Goal: Information Seeking & Learning: Learn about a topic

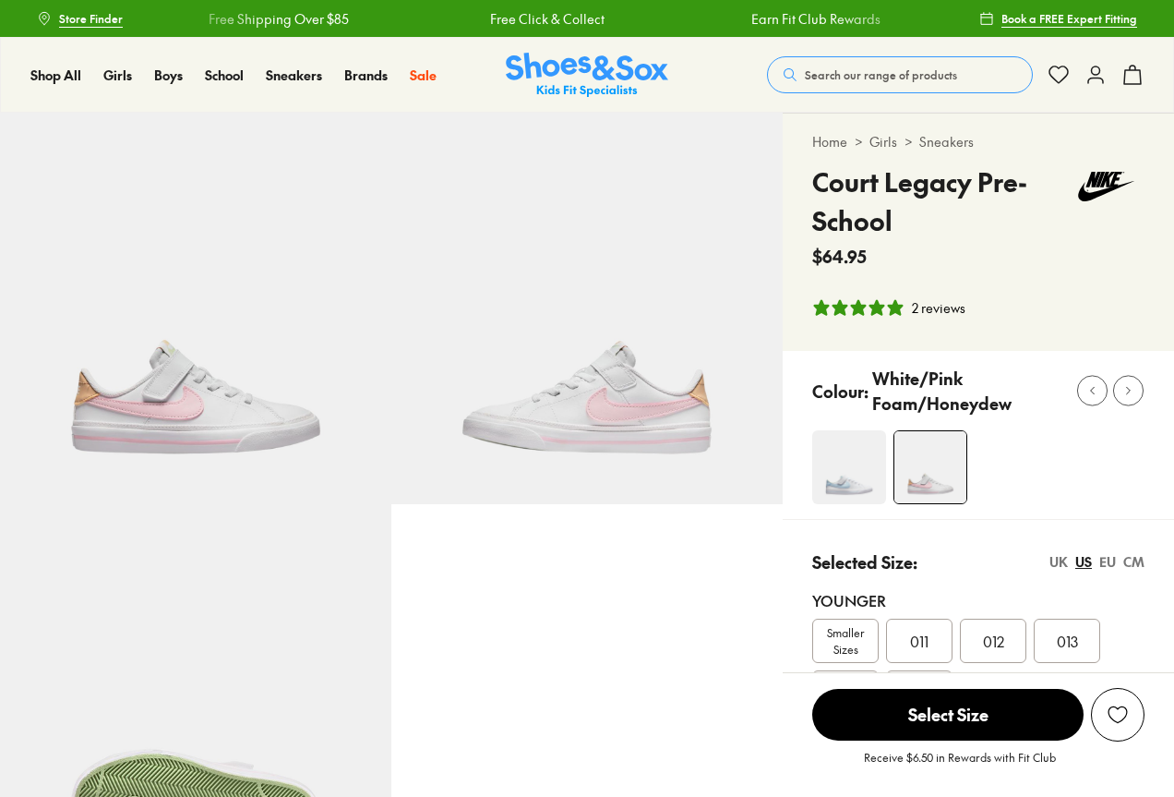
select select "*"
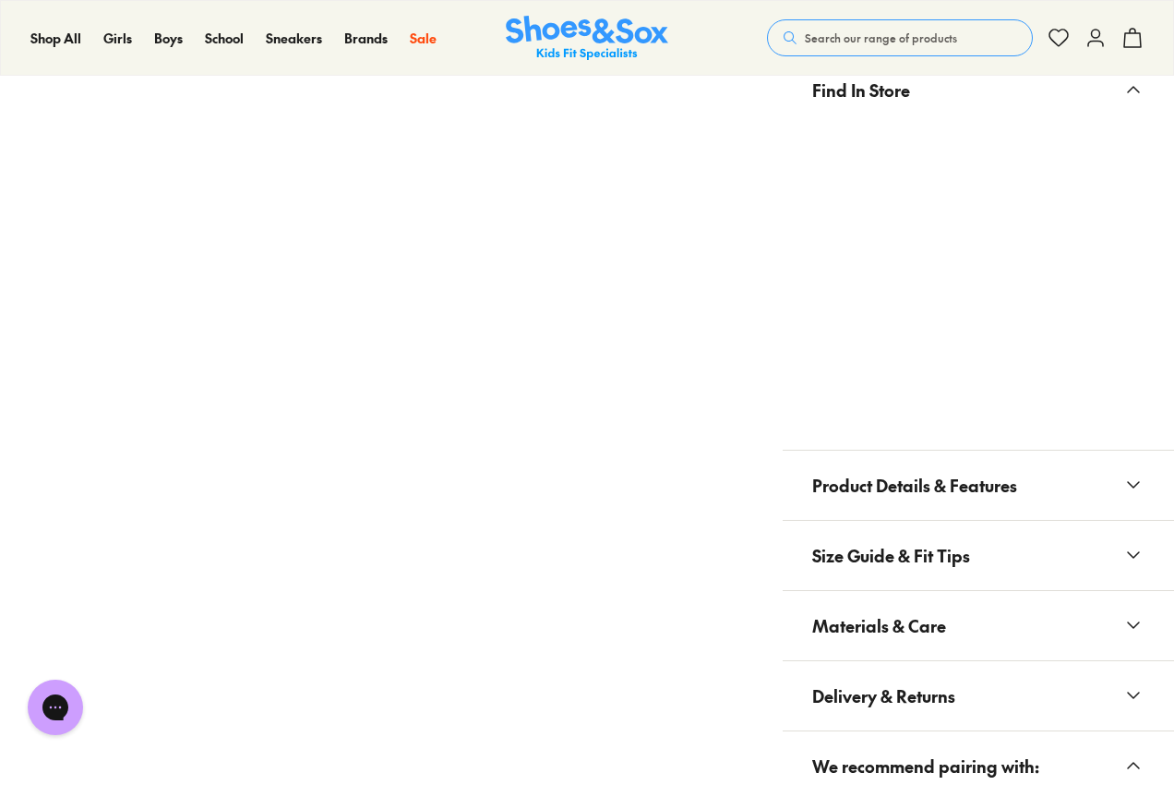
scroll to position [1385, 0]
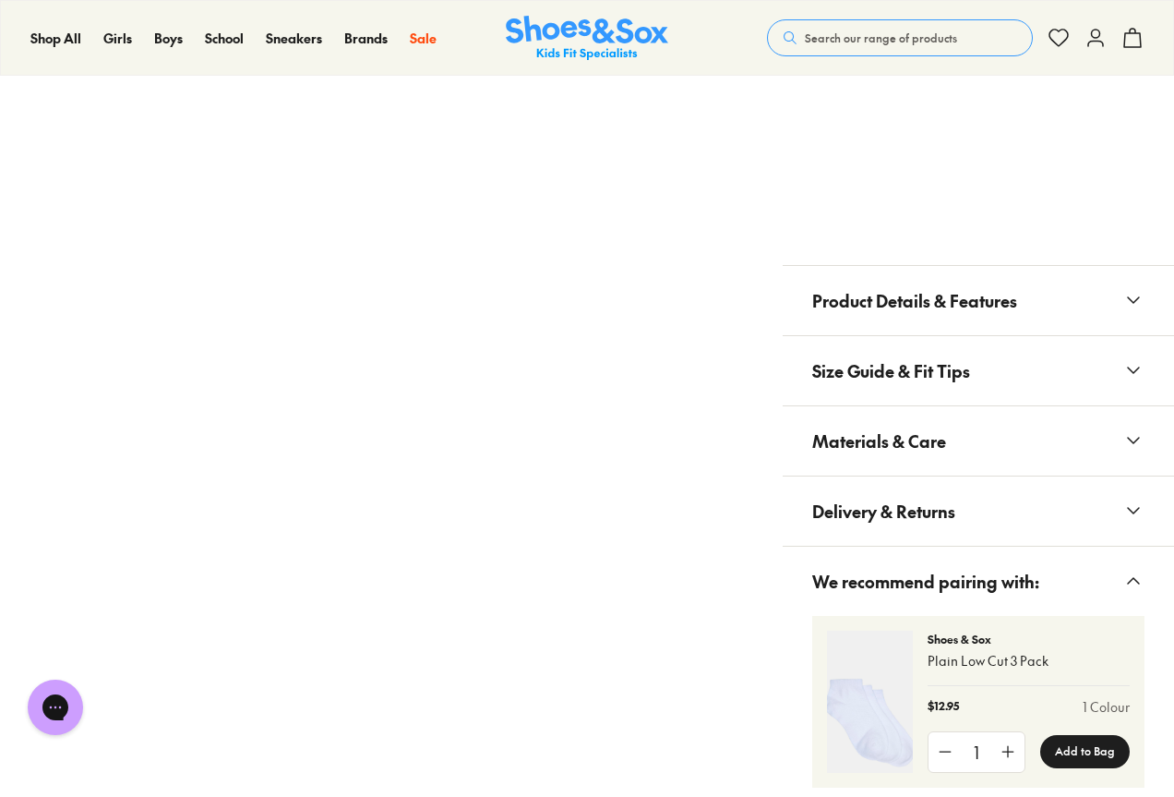
click at [933, 439] on span "Materials & Care" at bounding box center [879, 441] width 134 height 54
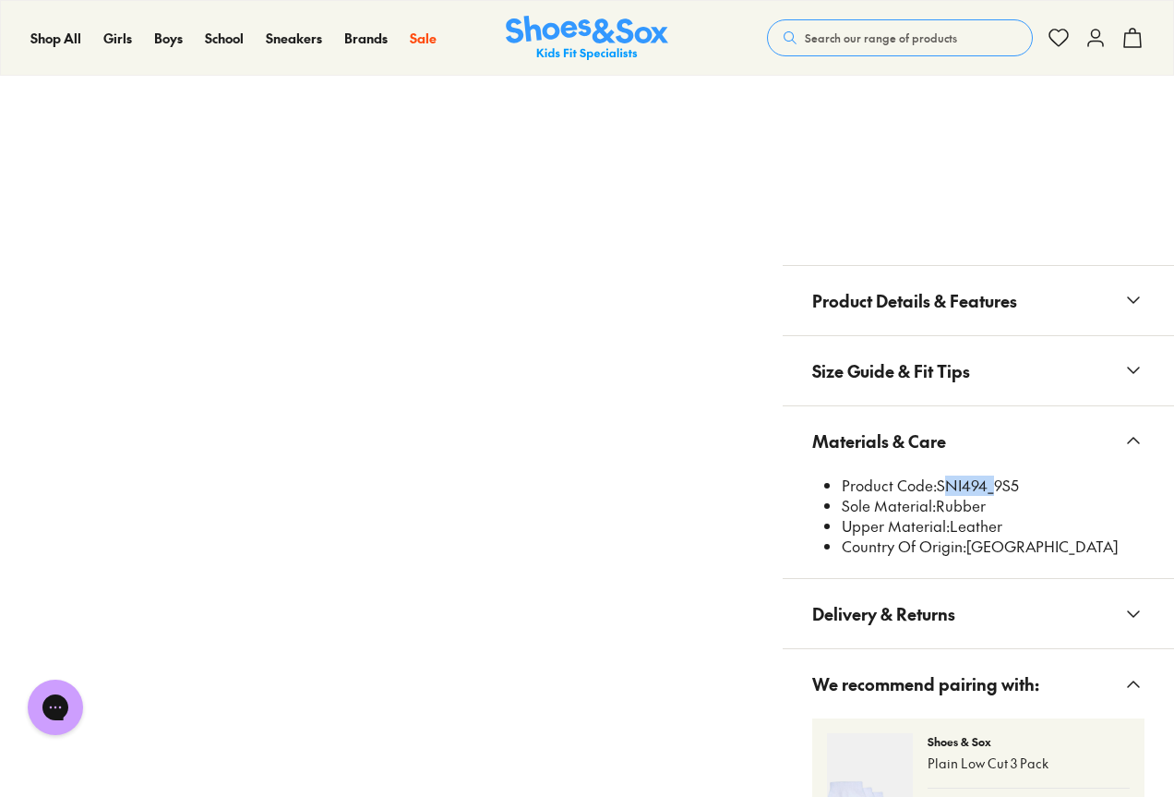
drag, startPoint x: 941, startPoint y: 483, endPoint x: 987, endPoint y: 485, distance: 45.3
click at [987, 485] on li "Product Code: SNI494_9S5" at bounding box center [993, 485] width 303 height 20
copy li "SNI494"
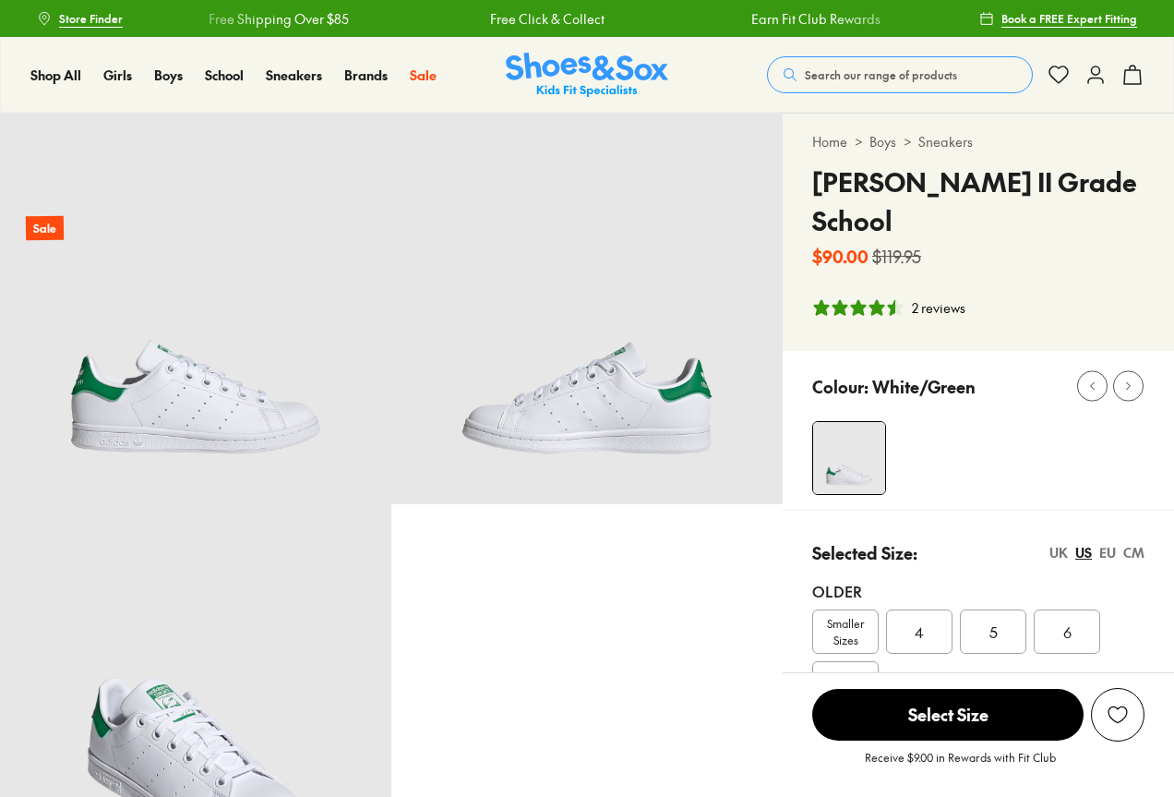
select select "*"
